Goal: Find specific page/section: Find specific page/section

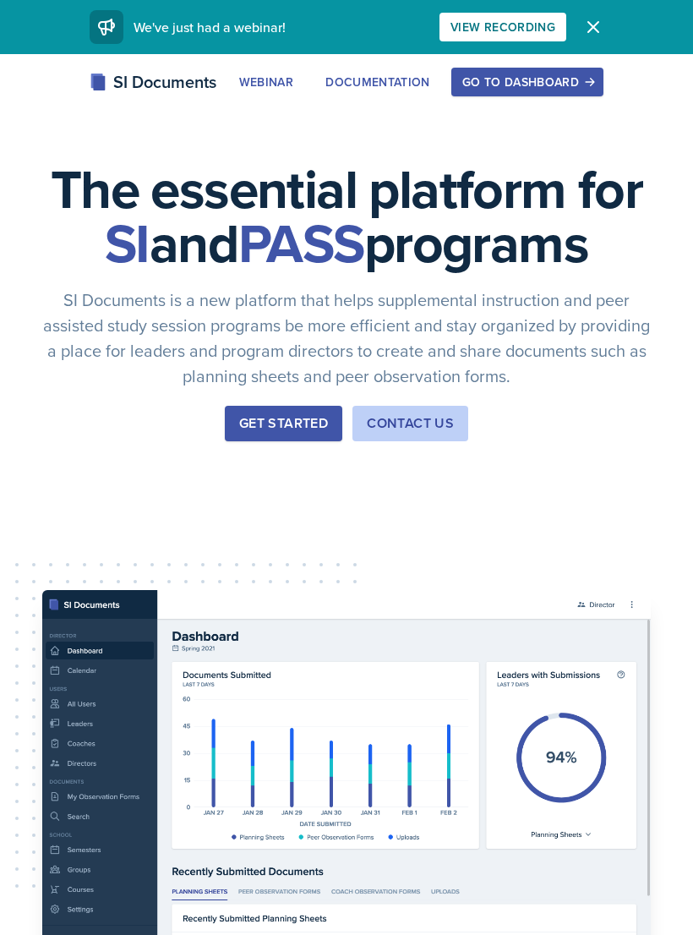
click at [519, 82] on div "Go to Dashboard" at bounding box center [527, 82] width 130 height 14
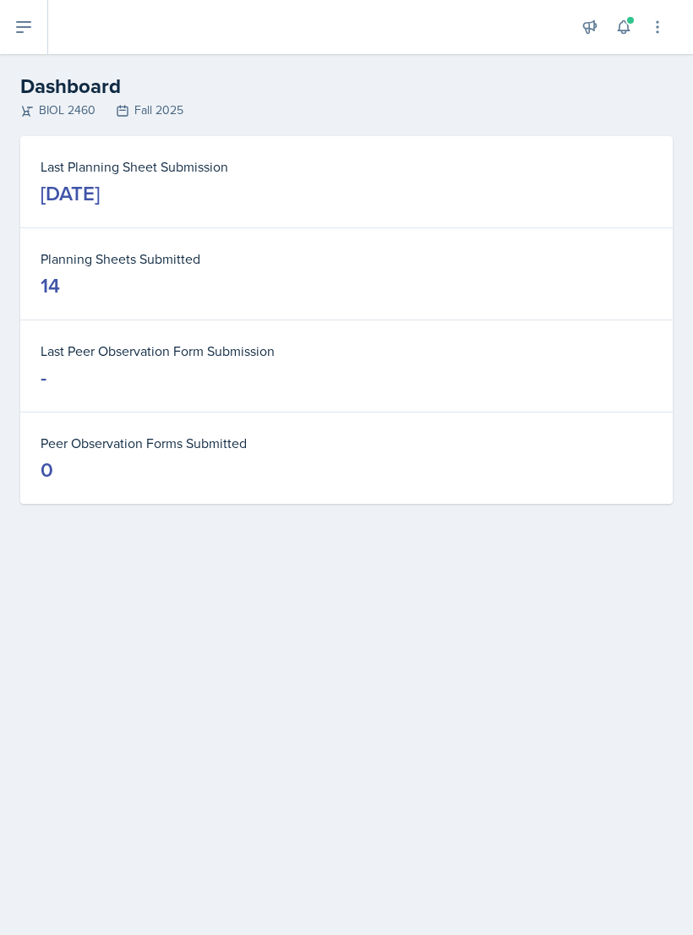
click at [31, 38] on button at bounding box center [24, 27] width 48 height 54
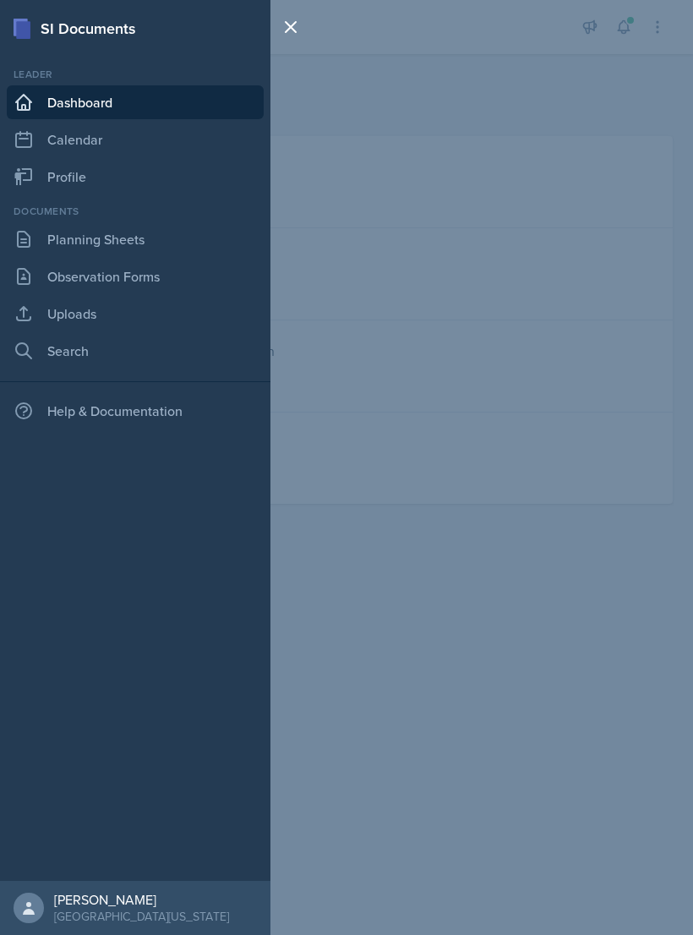
click at [544, 267] on div "SI Documents Leader Dashboard Calendar Profile Documents Planning Sheets Observ…" at bounding box center [346, 467] width 693 height 935
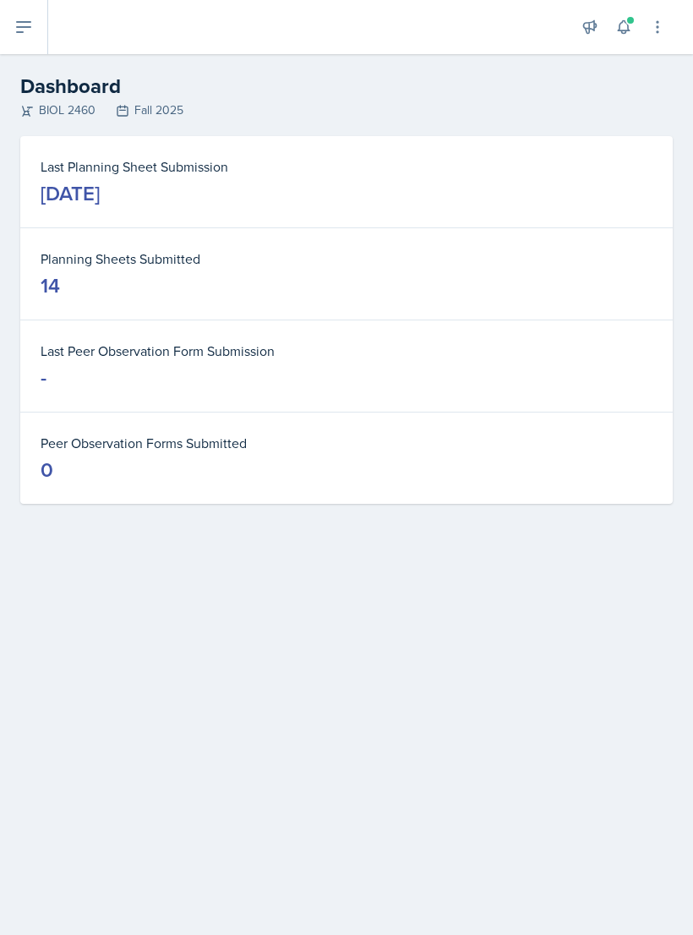
click at [30, 36] on icon at bounding box center [24, 27] width 20 height 20
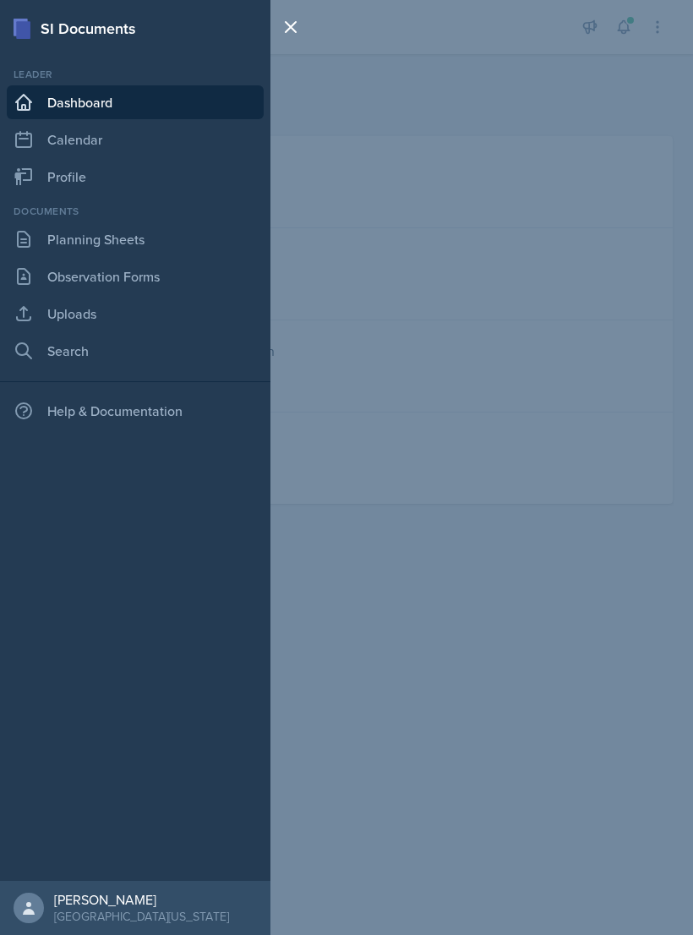
click at [143, 284] on link "Observation Forms" at bounding box center [135, 277] width 257 height 34
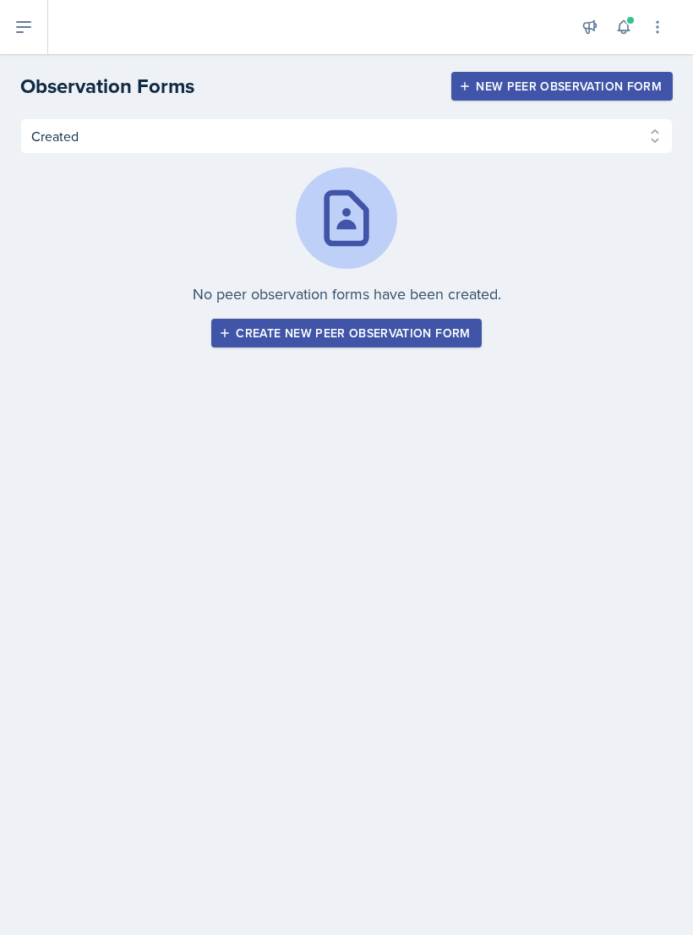
click at [29, 19] on icon at bounding box center [24, 27] width 20 height 20
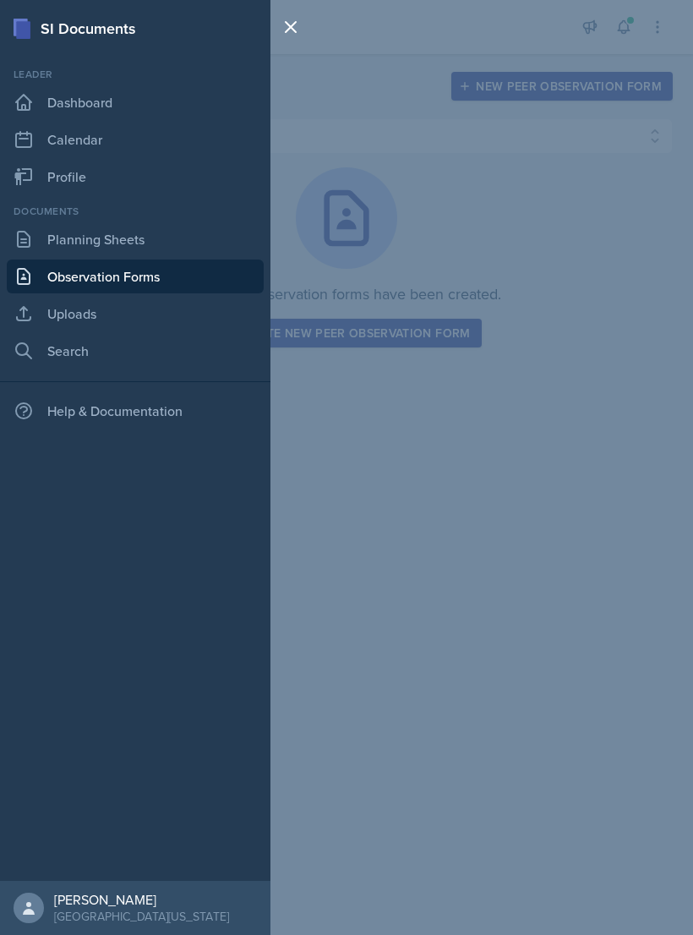
click at [103, 241] on link "Planning Sheets" at bounding box center [135, 239] width 257 height 34
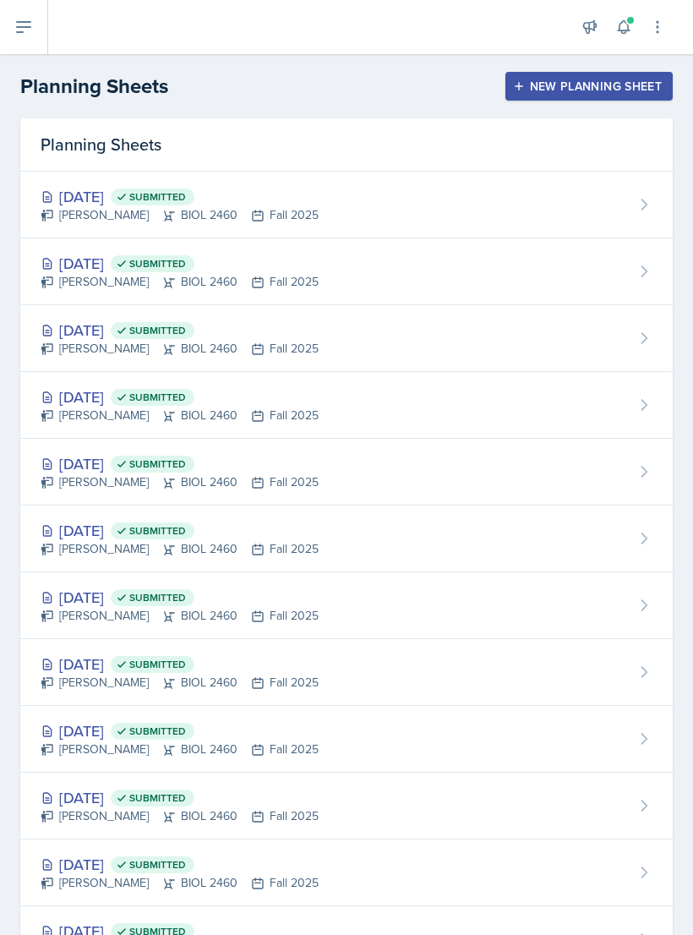
click at [513, 210] on div "[DATE] Submitted [PERSON_NAME] BIOL 2460 Fall 2025" at bounding box center [346, 205] width 653 height 67
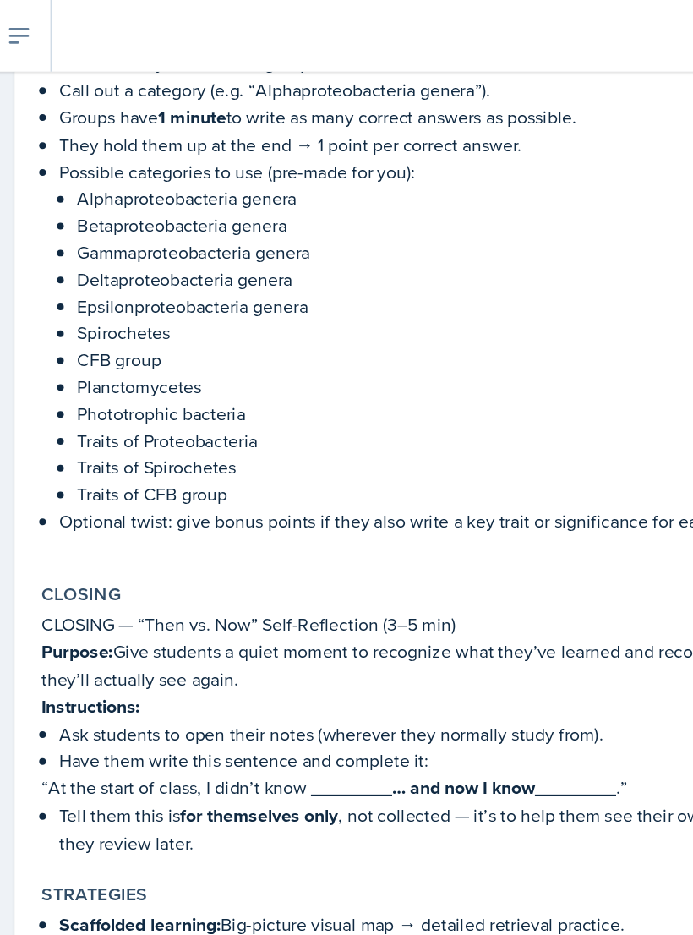
scroll to position [1035, 0]
